Goal: Task Accomplishment & Management: Manage account settings

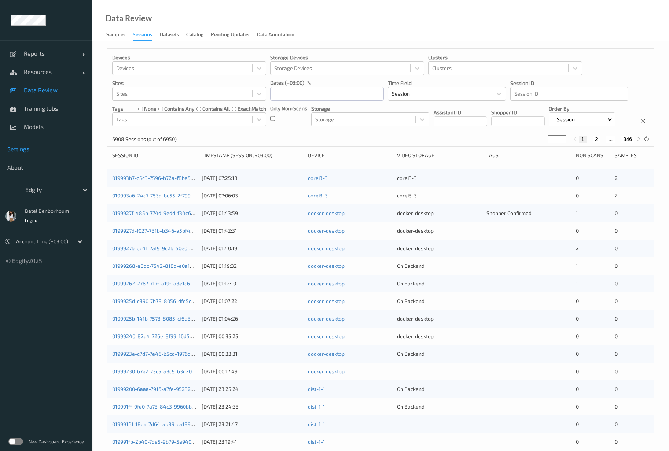
click at [26, 149] on span "Settings" at bounding box center [45, 149] width 77 height 7
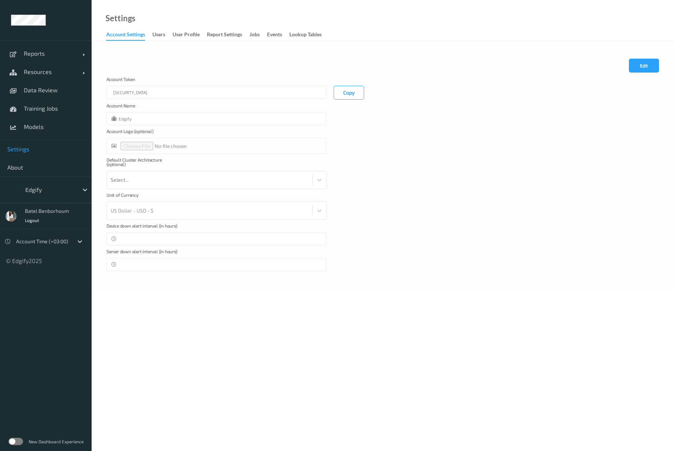
click at [261, 38] on link "Jobs" at bounding box center [259, 35] width 18 height 10
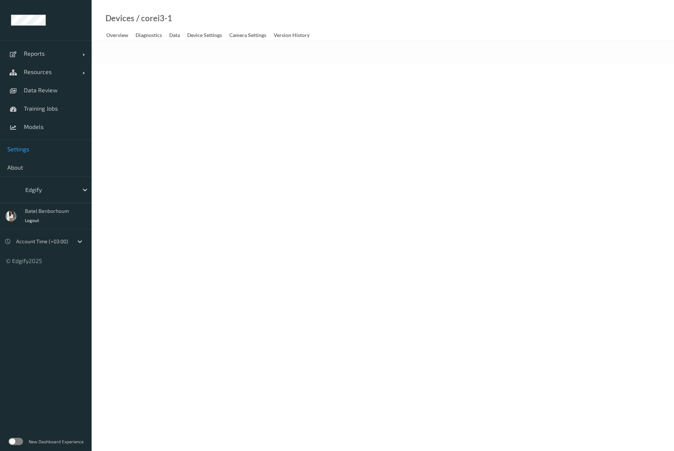
click at [27, 154] on link "Settings" at bounding box center [46, 149] width 92 height 18
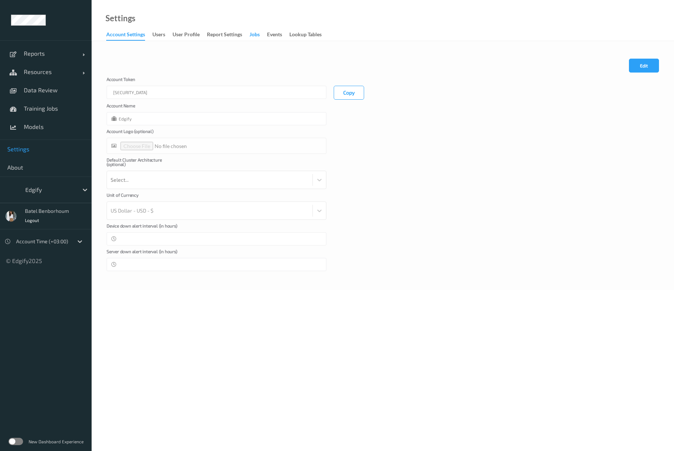
click at [259, 37] on div "Jobs" at bounding box center [255, 35] width 10 height 9
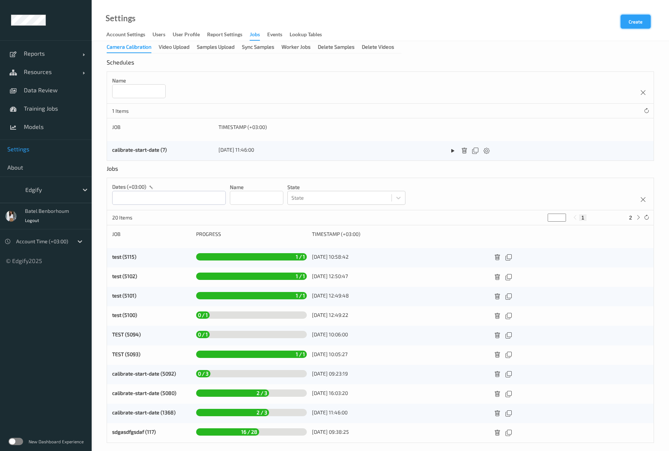
click at [642, 21] on button "Create" at bounding box center [635, 22] width 30 height 14
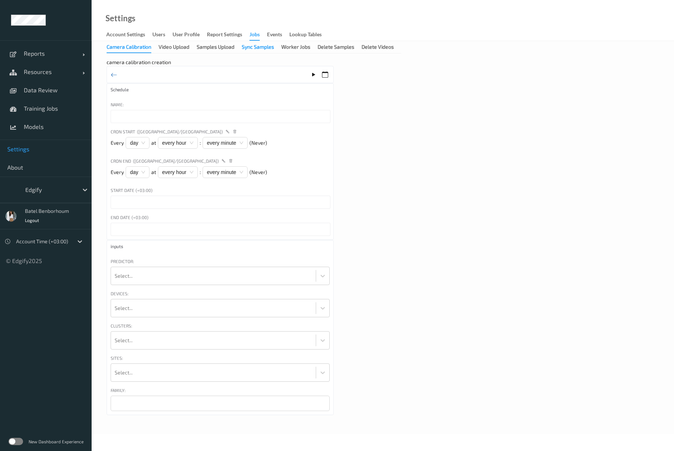
click at [270, 50] on div "Sync Samples" at bounding box center [258, 47] width 32 height 9
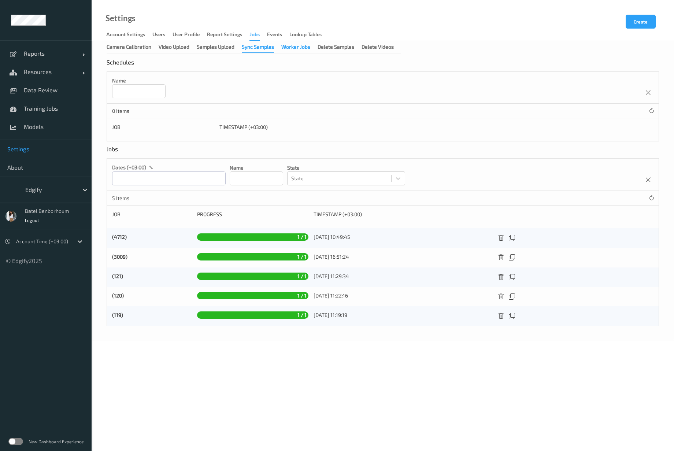
click at [287, 48] on div "Worker Jobs" at bounding box center [295, 47] width 29 height 9
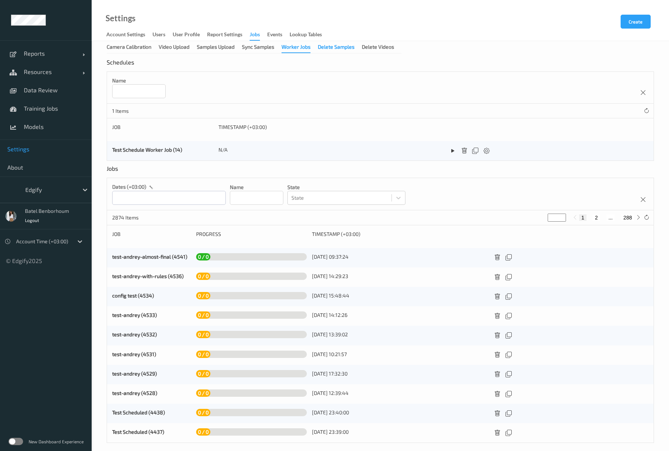
click at [345, 51] on div "Delete Samples" at bounding box center [336, 47] width 37 height 9
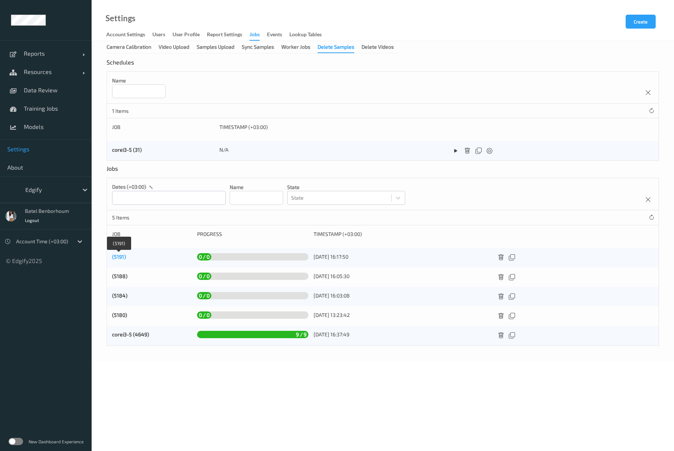
click at [121, 257] on link "(5191)" at bounding box center [119, 257] width 14 height 6
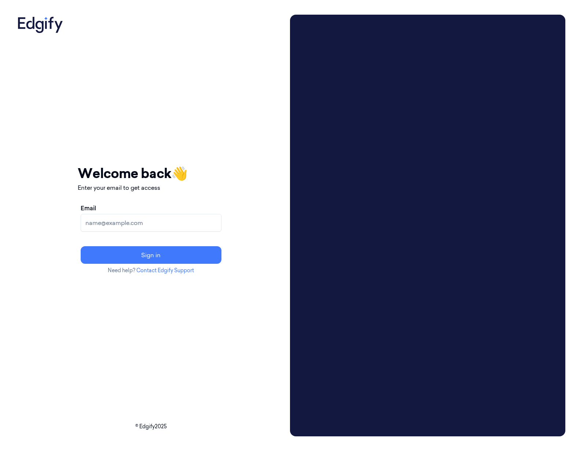
click at [184, 223] on input "Email" at bounding box center [151, 223] width 141 height 18
type input "[EMAIL_ADDRESS]"
click at [163, 255] on button "Sign in" at bounding box center [151, 255] width 141 height 18
